Goal: Navigation & Orientation: Find specific page/section

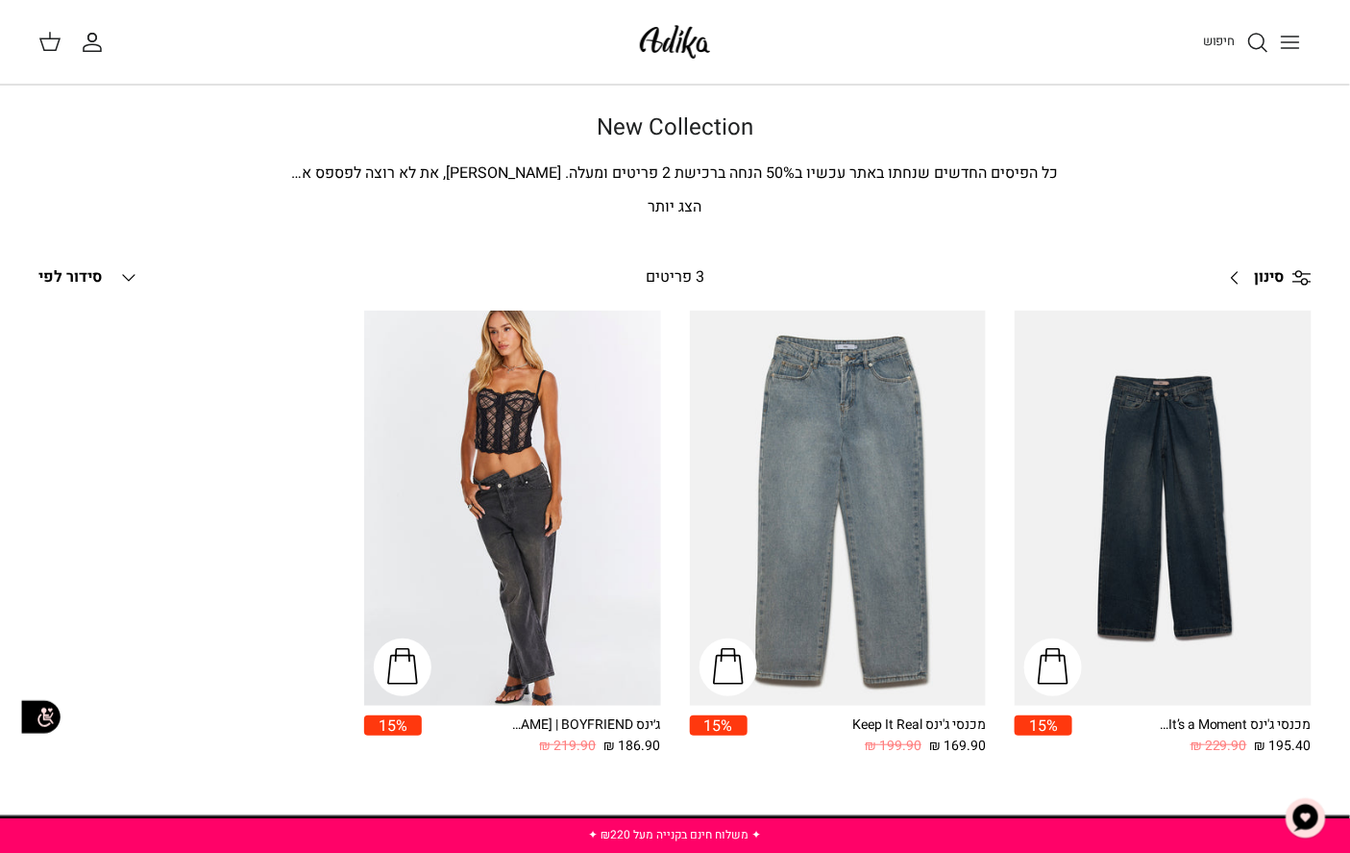
click at [1233, 31] on link "חיפוש" at bounding box center [1236, 42] width 66 height 23
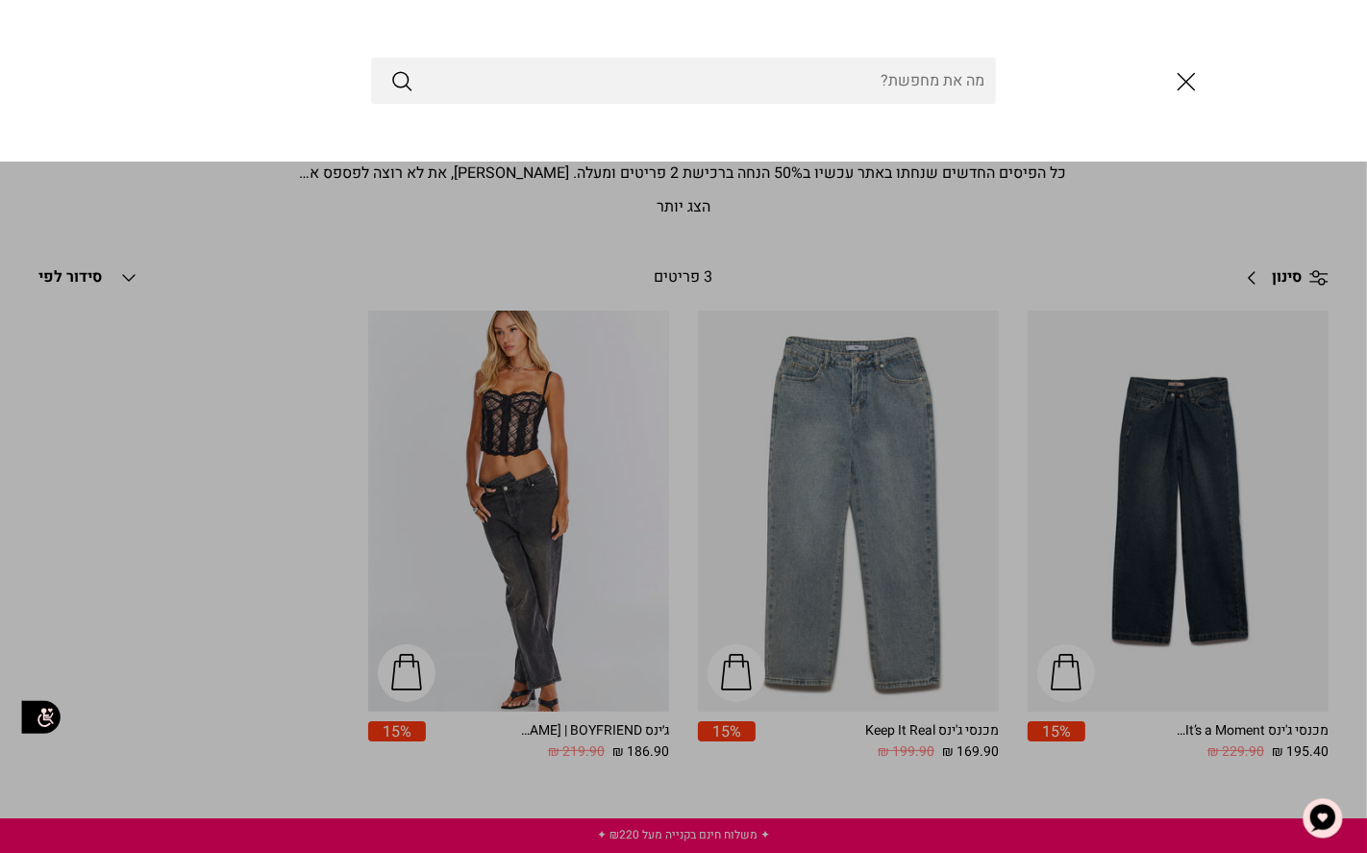
click at [799, 397] on link "Toggle menu" at bounding box center [683, 426] width 1367 height 853
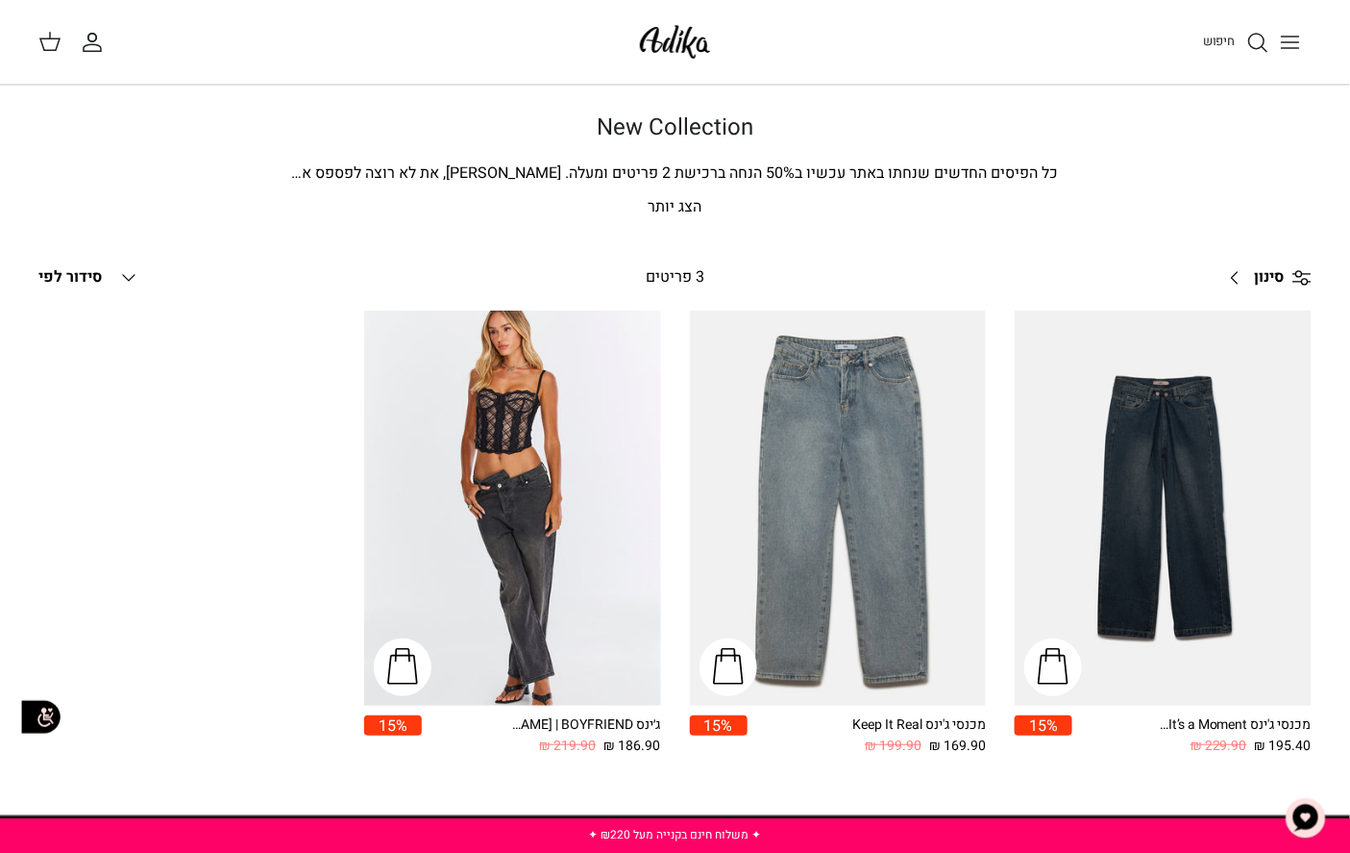
click at [660, 49] on img at bounding box center [675, 41] width 82 height 45
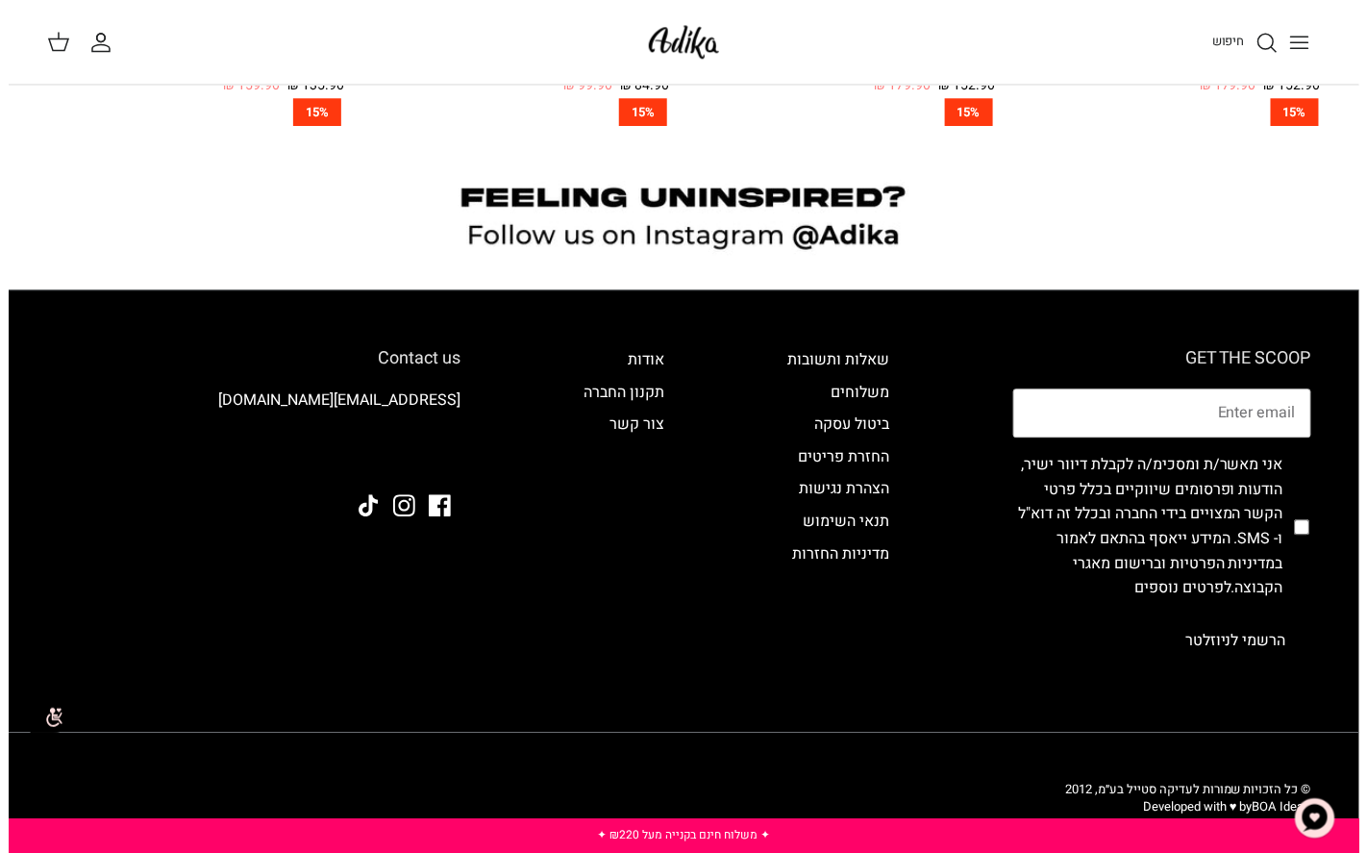
scroll to position [1194, 0]
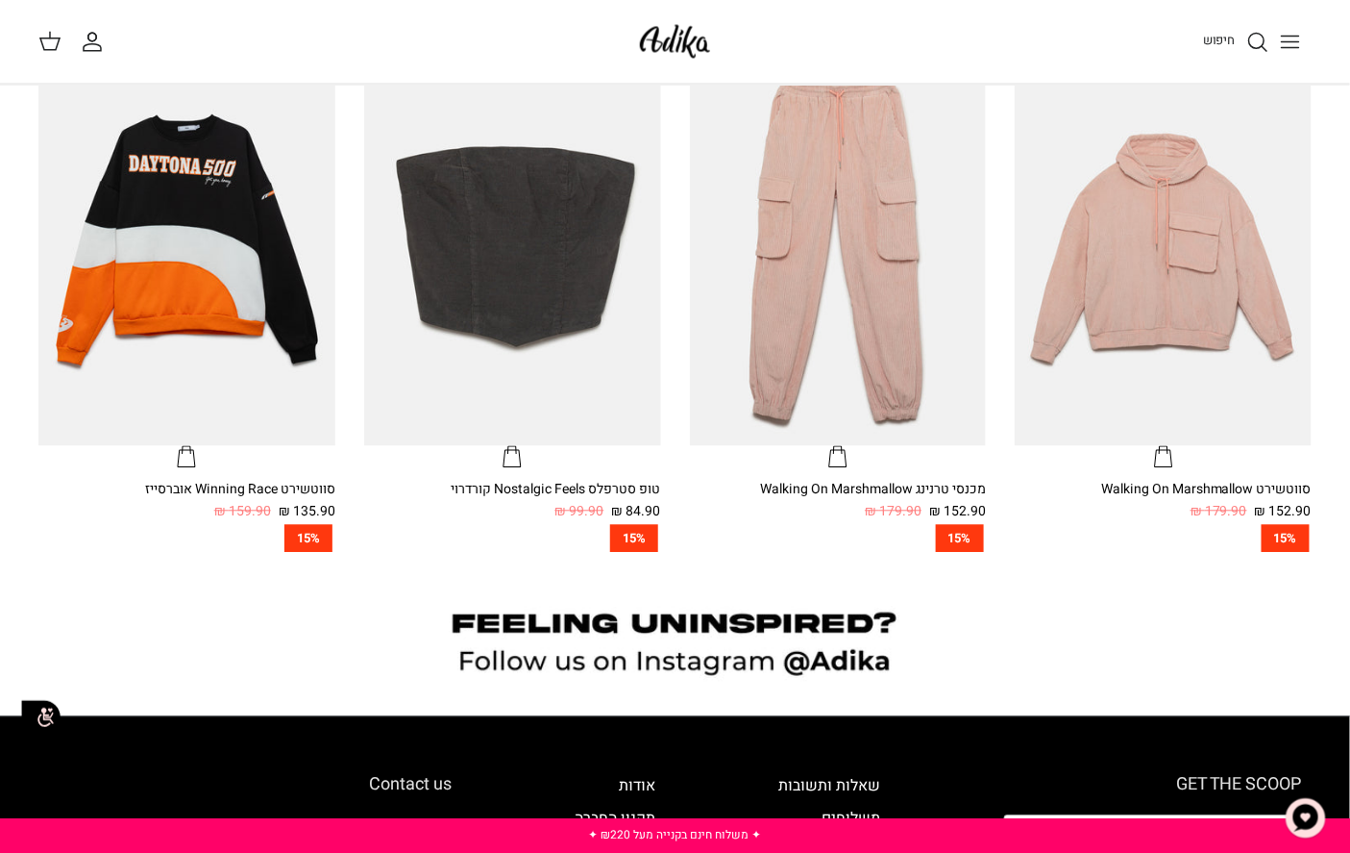
click at [1283, 37] on icon "Toggle menu" at bounding box center [1290, 42] width 23 height 23
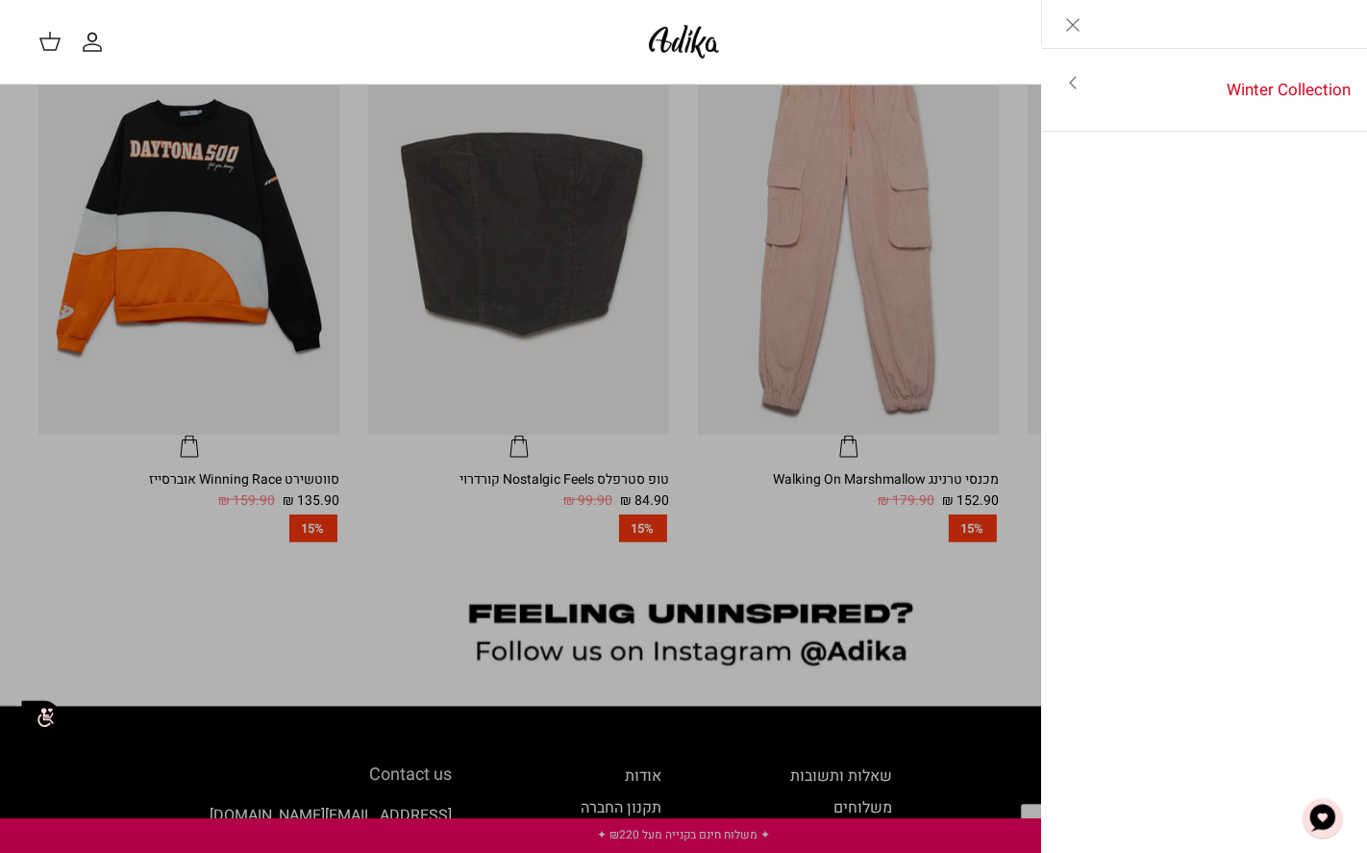
click at [1065, 81] on icon "Toggle menu" at bounding box center [1072, 82] width 23 height 23
click at [1151, 22] on span "Winter Collection" at bounding box center [1205, 24] width 124 height 48
click at [1311, 78] on link "לכל הפריטים" at bounding box center [1204, 85] width 307 height 48
